Goal: Communication & Community: Answer question/provide support

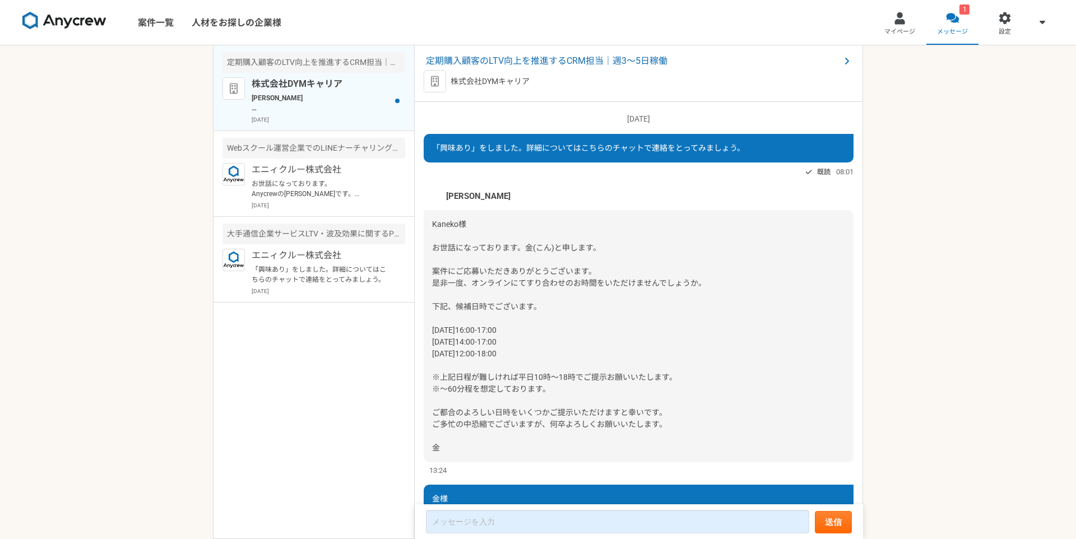
scroll to position [446, 0]
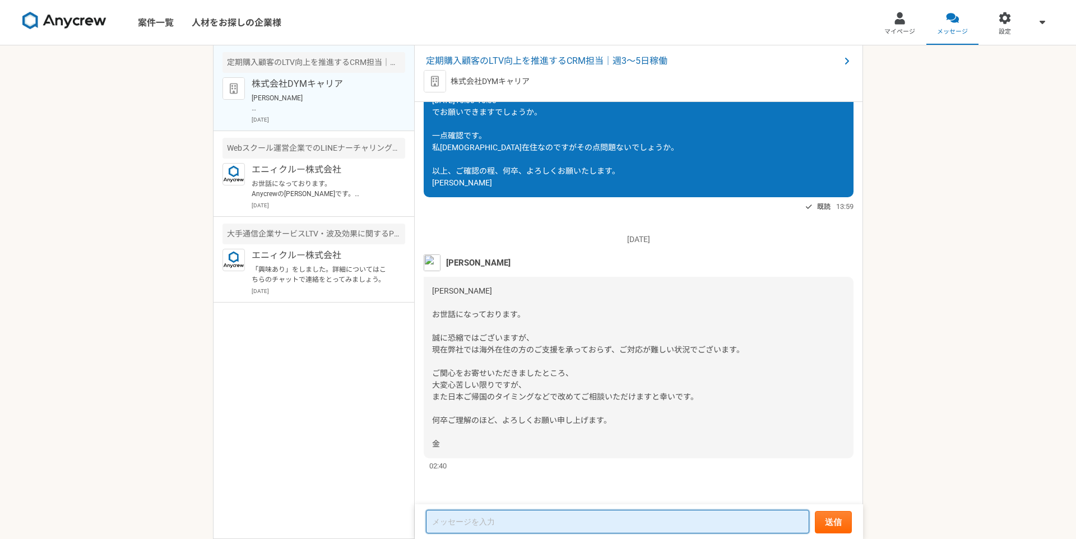
click at [495, 515] on textarea at bounding box center [617, 522] width 383 height 24
type textarea "k"
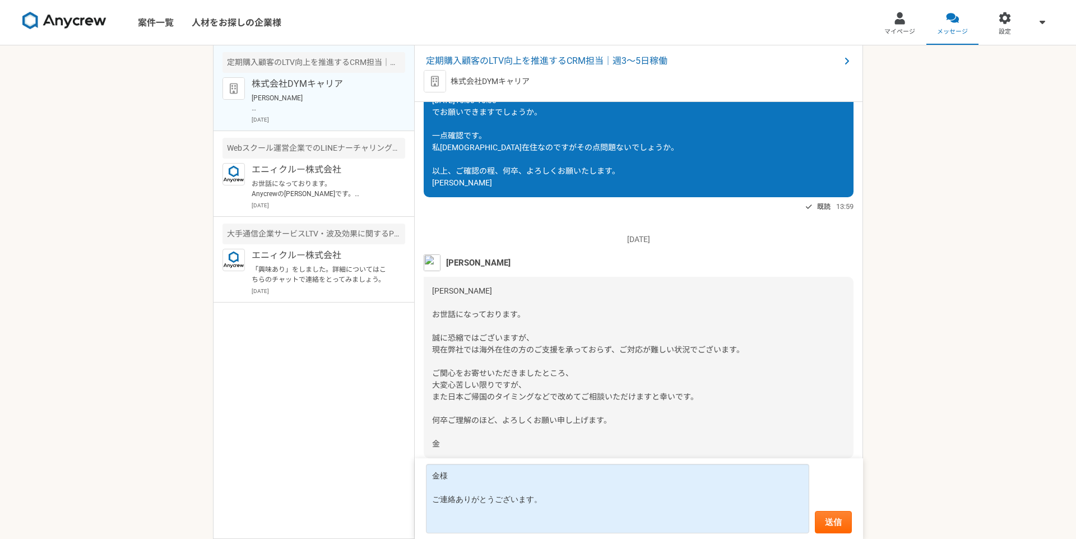
drag, startPoint x: 483, startPoint y: 352, endPoint x: 556, endPoint y: 350, distance: 72.3
click at [556, 350] on span "[PERSON_NAME] お世話になっております。 誠に恐縮ではございますが、 現在弊社では海外在住の方のご支援を承っておらず、ご対応が難しい状況でございま…" at bounding box center [588, 367] width 312 height 162
drag, startPoint x: 483, startPoint y: 351, endPoint x: 560, endPoint y: 347, distance: 77.5
click at [560, 347] on span "[PERSON_NAME] お世話になっております。 誠に恐縮ではございますが、 現在弊社では海外在住の方のご支援を承っておらず、ご対応が難しい状況でございま…" at bounding box center [588, 367] width 312 height 162
copy span "海外在住の方のご支援"
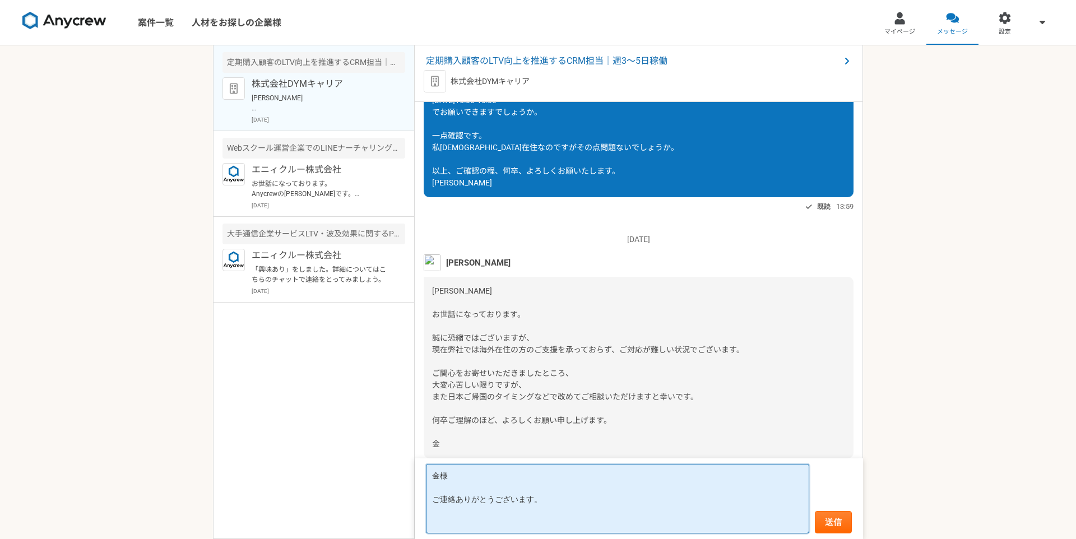
click at [492, 523] on textarea "金様 ご連絡ありがとうございます。" at bounding box center [617, 499] width 383 height 70
paste textarea "海外在住の方のご支援"
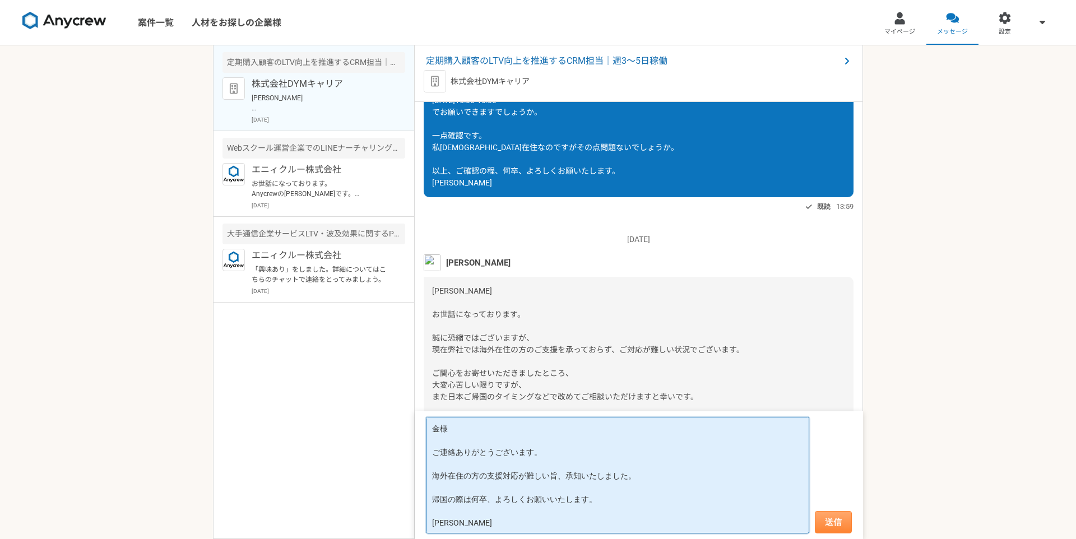
type textarea "金様 ご連絡ありがとうございます。 海外在住の方の支援対応が難しい旨、承知いたしました。 帰国の際は何卒、よろしくお願いいたします。 [PERSON_NAME]"
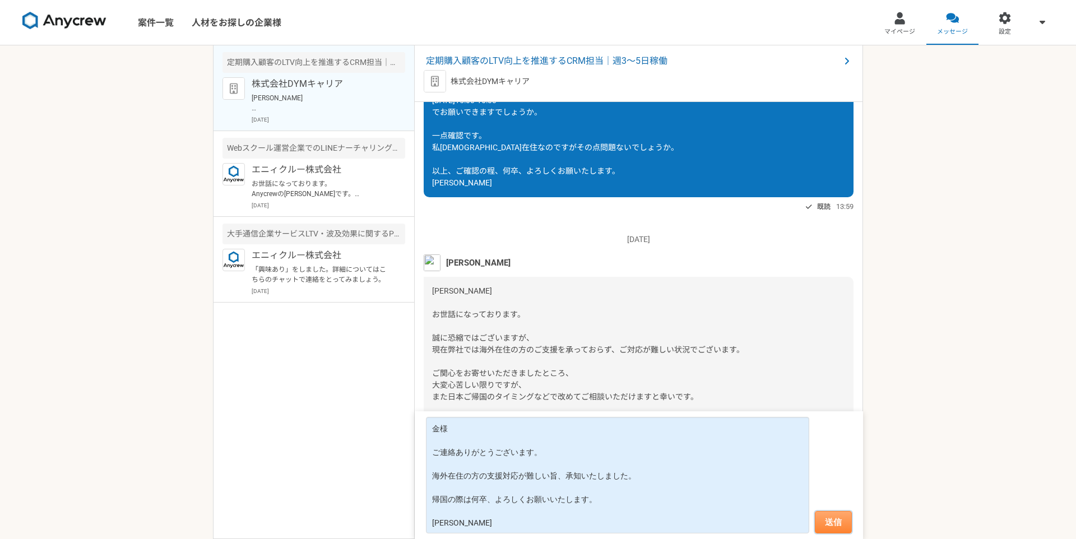
click at [824, 511] on button "送信" at bounding box center [833, 522] width 37 height 22
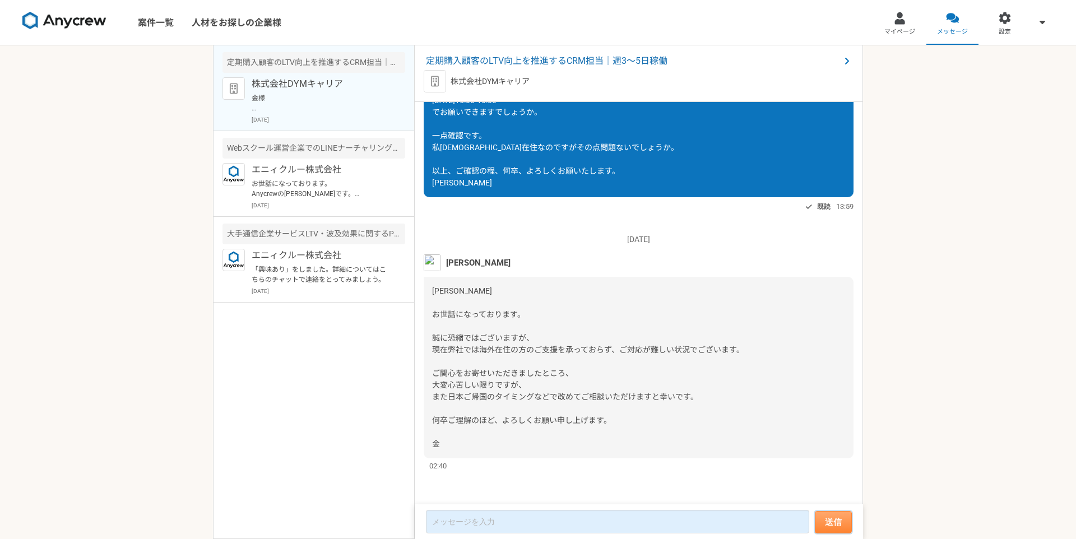
scroll to position [591, 0]
